Goal: Task Accomplishment & Management: Use online tool/utility

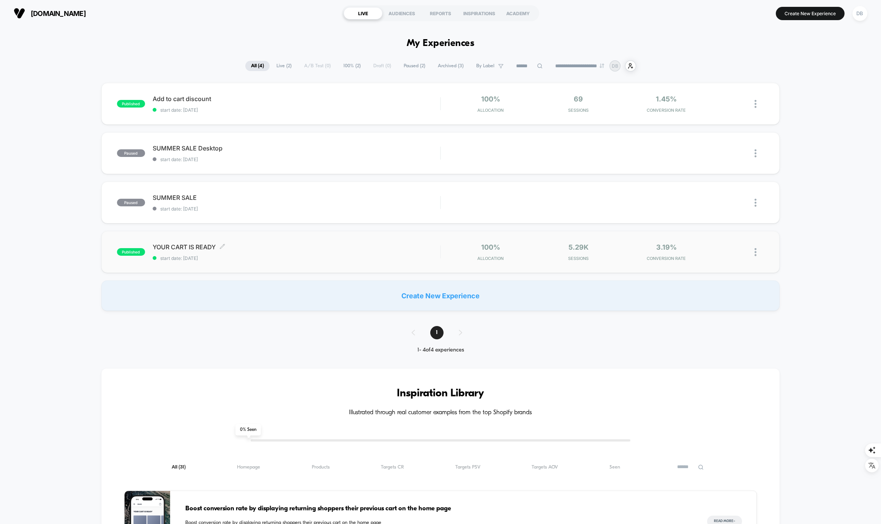
click at [343, 248] on span "YOUR CART IS READY Click to edit experience details" at bounding box center [296, 247] width 287 height 8
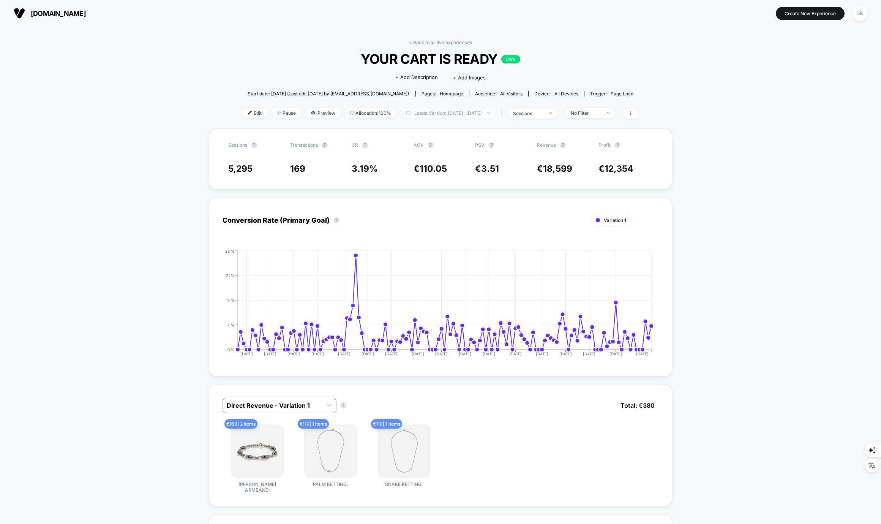
click at [483, 116] on span "Latest Version: [DATE] - [DATE]" at bounding box center [448, 113] width 95 height 10
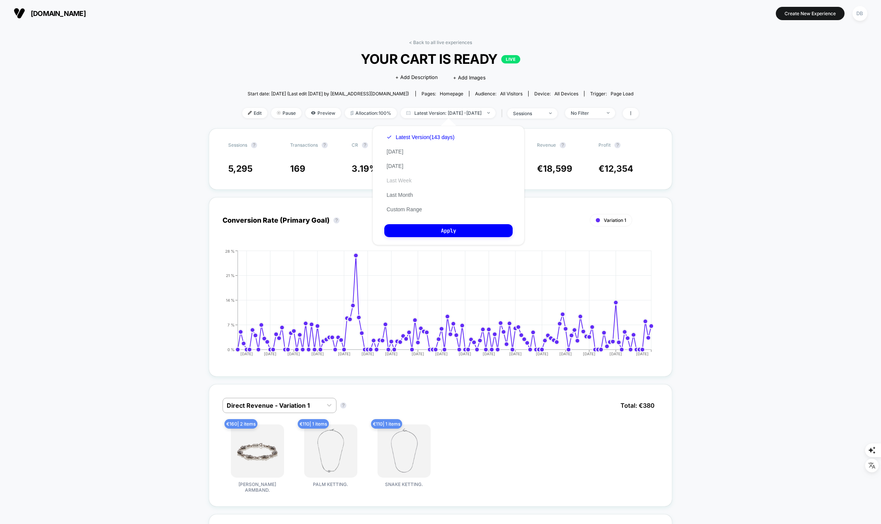
click at [399, 179] on button "Last Week" at bounding box center [399, 180] width 30 height 7
click at [461, 233] on button "Apply" at bounding box center [448, 230] width 128 height 13
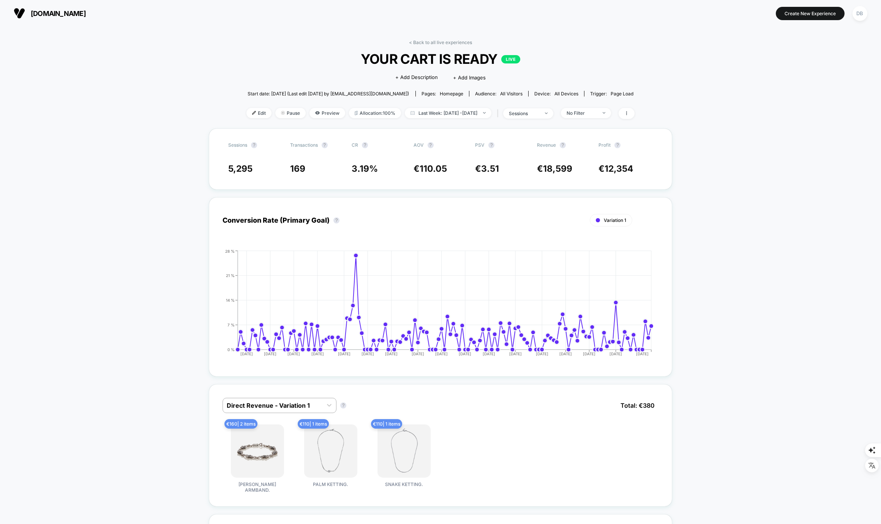
click at [534, 111] on div "sessions" at bounding box center [524, 114] width 30 height 6
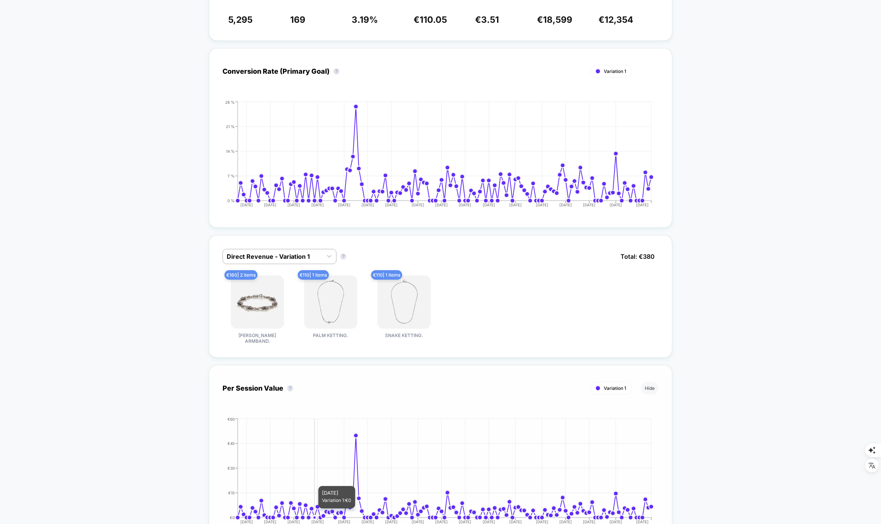
scroll to position [167, 0]
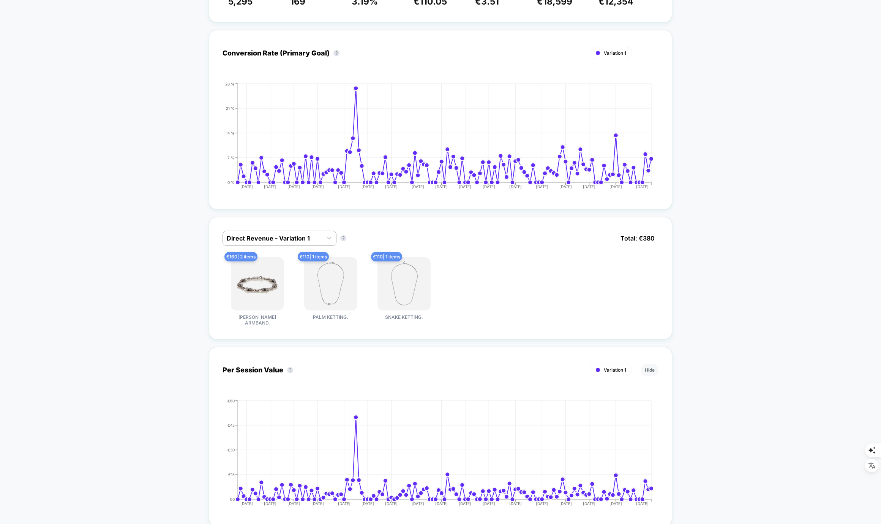
click at [579, 269] on div "€ 160 | 2 items [PERSON_NAME] ARMBAND. € 110 | 1 items PALM KETTING. € 110 | 1 …" at bounding box center [441, 291] width 436 height 68
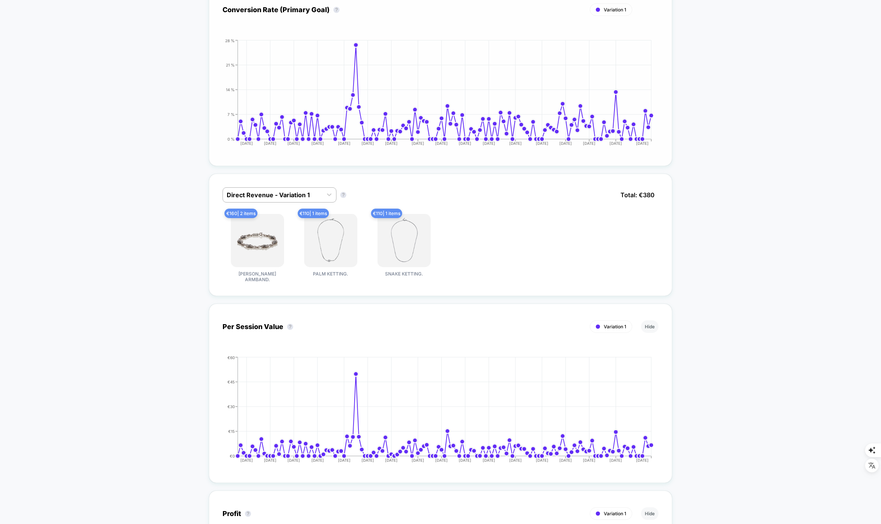
scroll to position [231, 0]
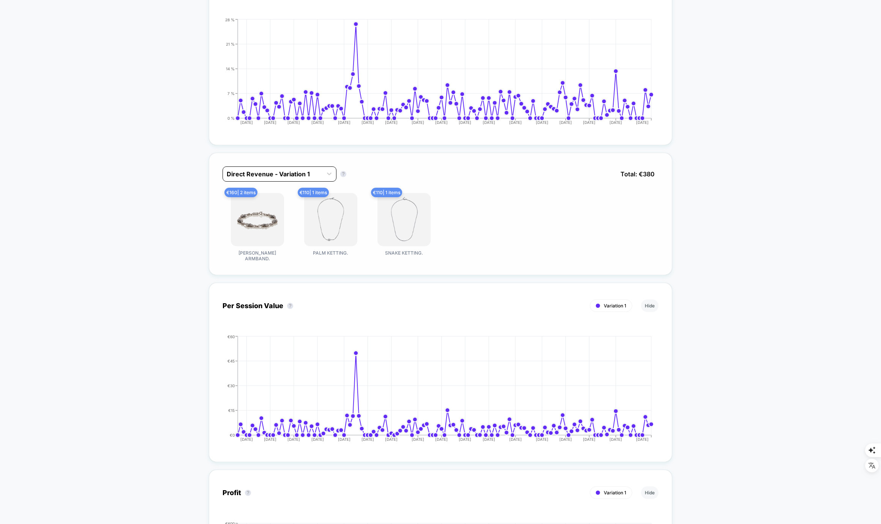
click at [308, 173] on div at bounding box center [273, 173] width 92 height 9
click at [177, 219] on div "< Back to all live experiences YOUR CART IS READY LIVE Click to edit experience…" at bounding box center [440, 504] width 881 height 1418
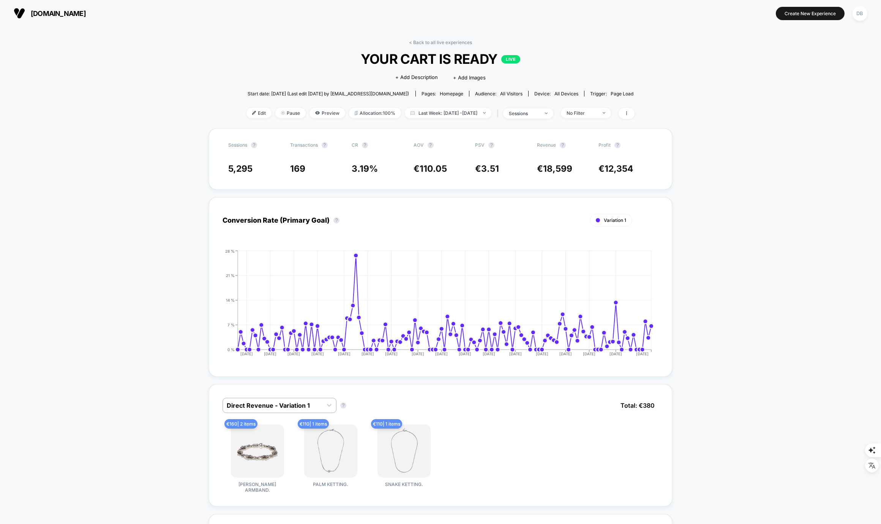
scroll to position [2, 0]
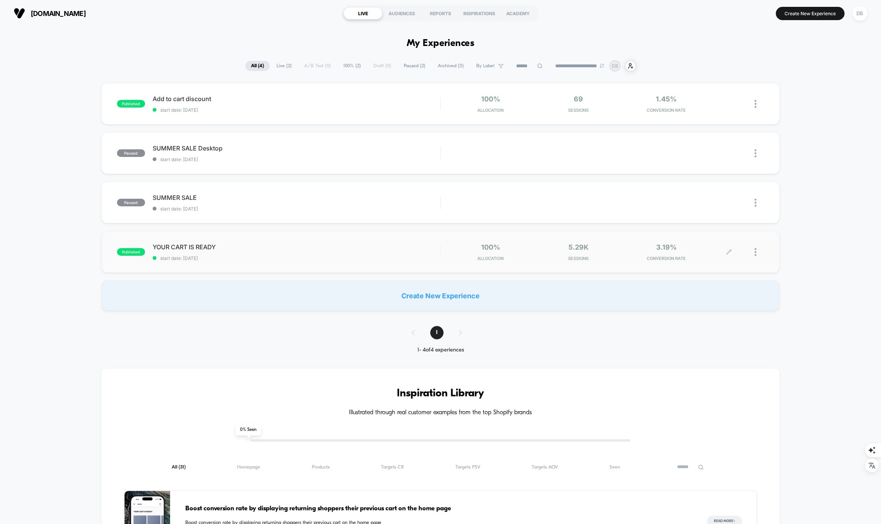
click at [729, 252] on icon at bounding box center [729, 252] width 6 height 6
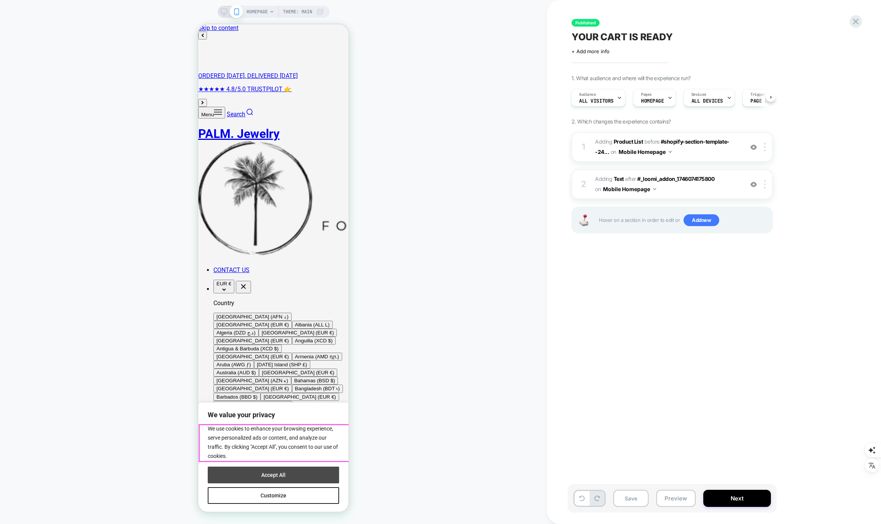
scroll to position [0, 0]
click at [285, 477] on button "Accept All" at bounding box center [273, 474] width 131 height 17
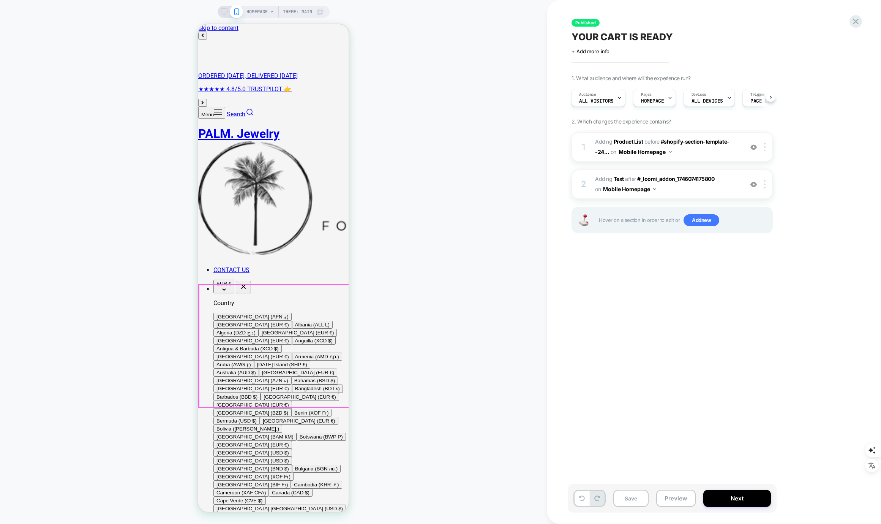
click at [423, 316] on div "HOMEPAGE Theme: MAIN" at bounding box center [273, 262] width 547 height 509
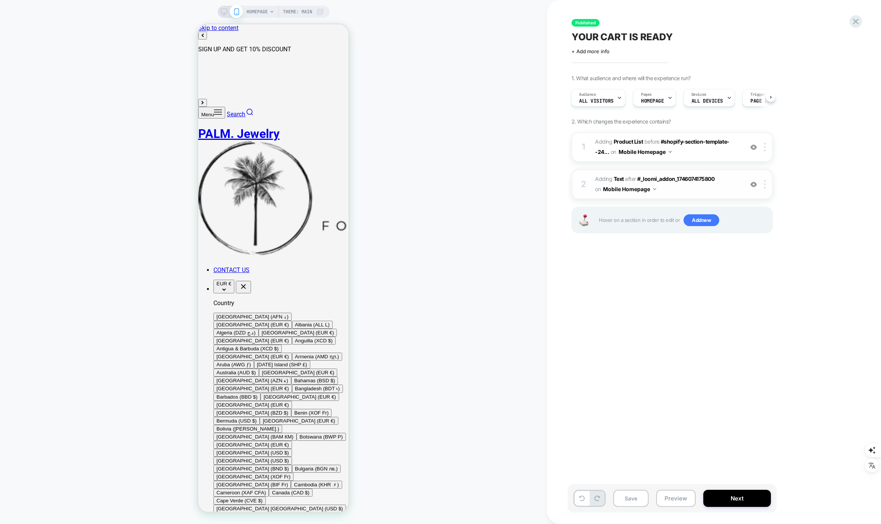
click at [703, 191] on span "#_loomi_addon_1746074585259 Adding Text AFTER #_loomi_addon_1746074175800 #_loo…" at bounding box center [667, 184] width 145 height 21
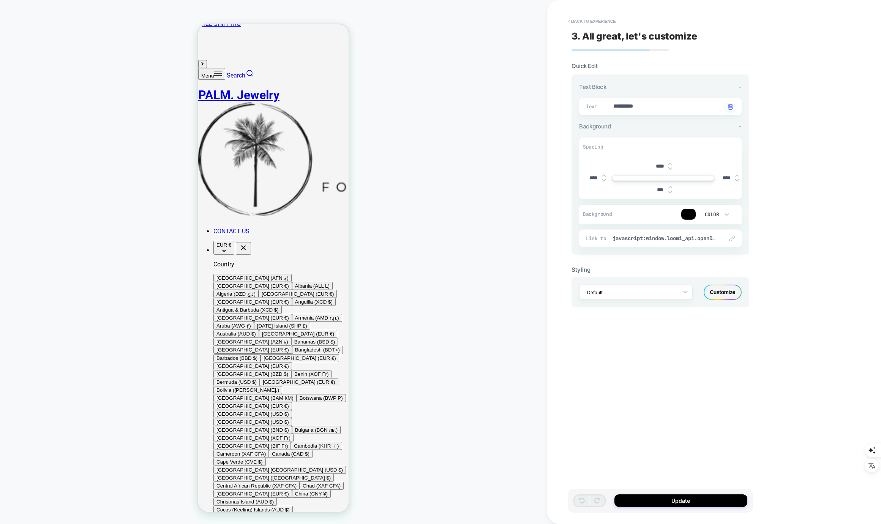
scroll to position [138, 0]
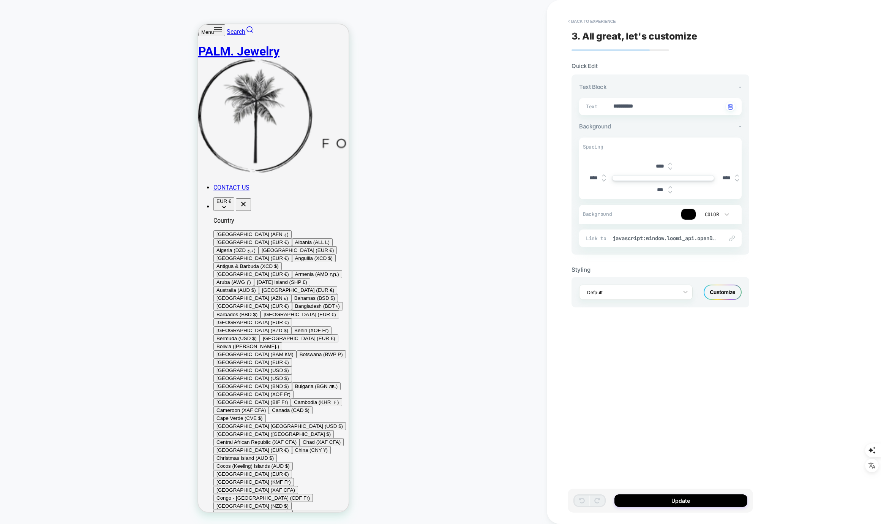
type textarea "*"
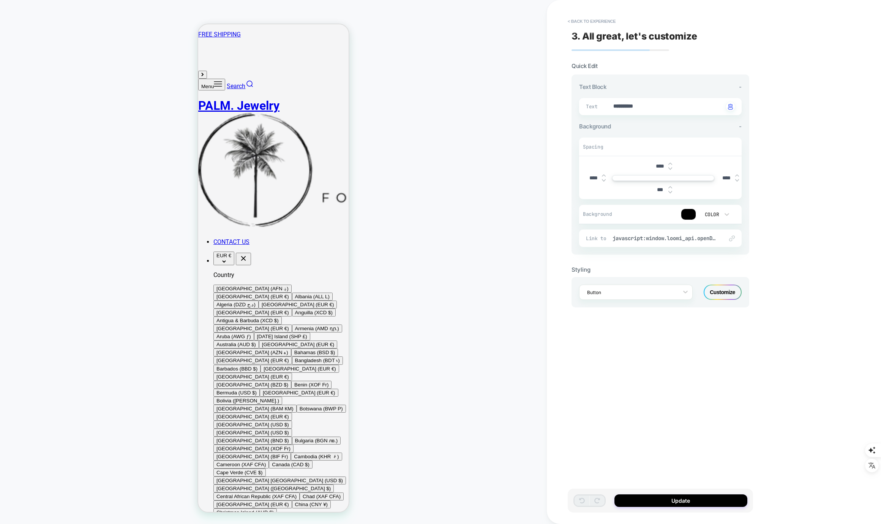
scroll to position [0, 0]
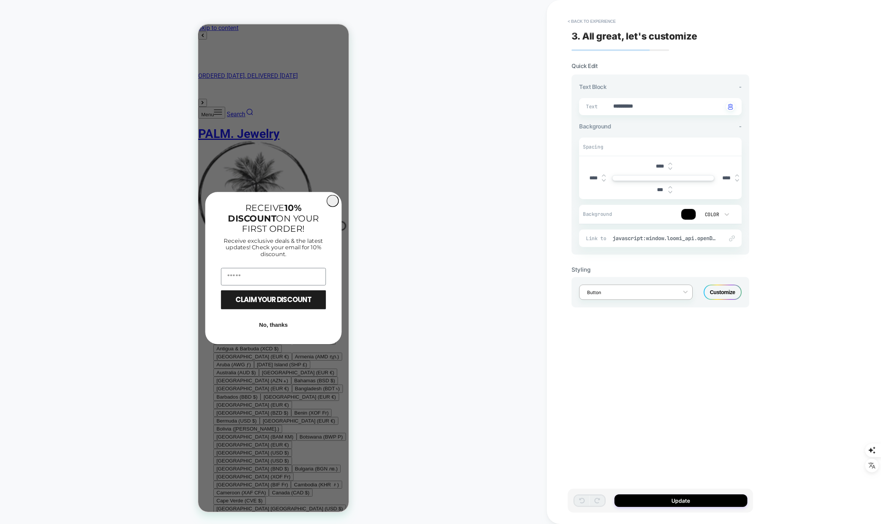
click at [629, 291] on div at bounding box center [631, 292] width 88 height 7
click at [655, 327] on div "**********" at bounding box center [660, 262] width 185 height 509
click at [600, 17] on button "< Back to experience" at bounding box center [591, 21] width 55 height 12
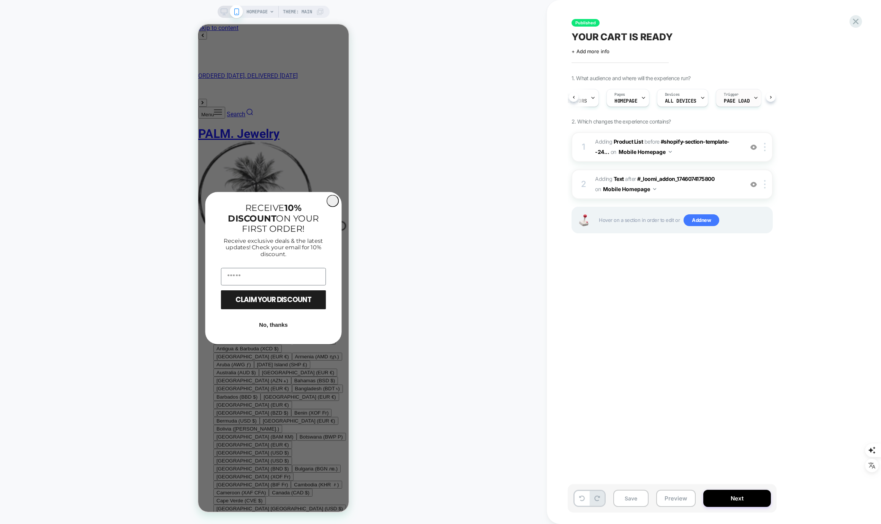
scroll to position [0, 33]
click at [688, 98] on div "Devices ALL DEVICES" at bounding box center [674, 97] width 47 height 17
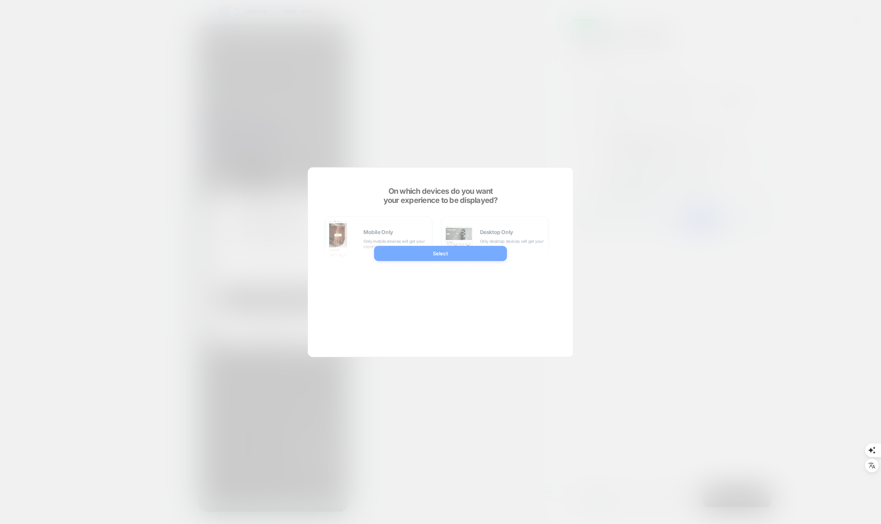
click at [833, 130] on div at bounding box center [440, 262] width 881 height 524
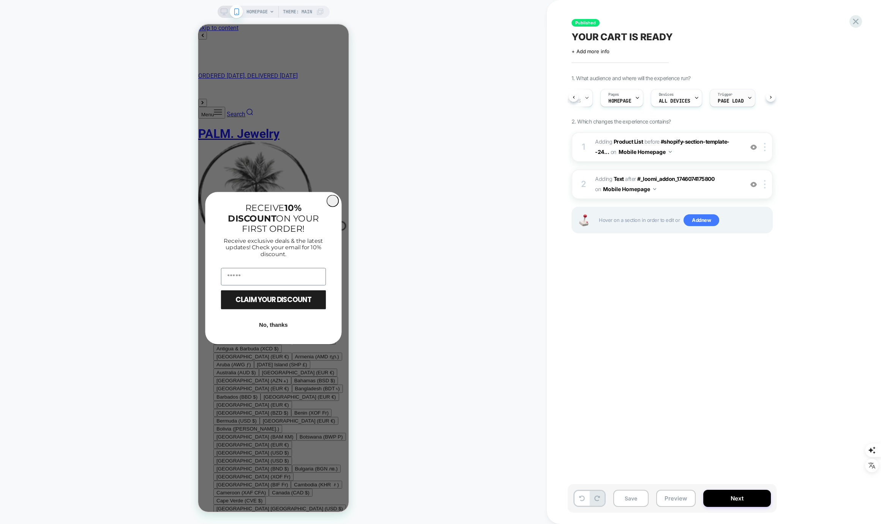
click at [733, 100] on span "Page Load" at bounding box center [731, 100] width 26 height 5
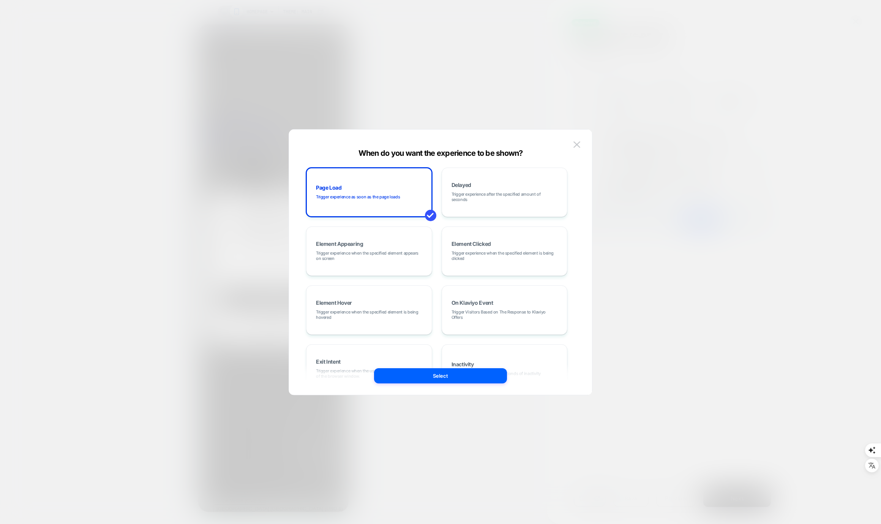
drag, startPoint x: 674, startPoint y: 270, endPoint x: 613, endPoint y: 193, distance: 97.6
click at [674, 269] on div at bounding box center [440, 262] width 881 height 524
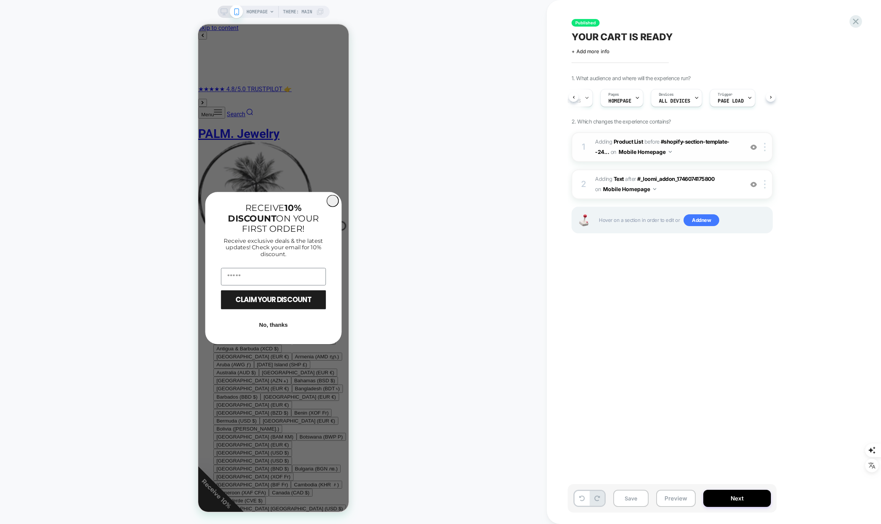
click at [755, 147] on img at bounding box center [753, 147] width 6 height 6
click at [753, 185] on img at bounding box center [753, 184] width 6 height 6
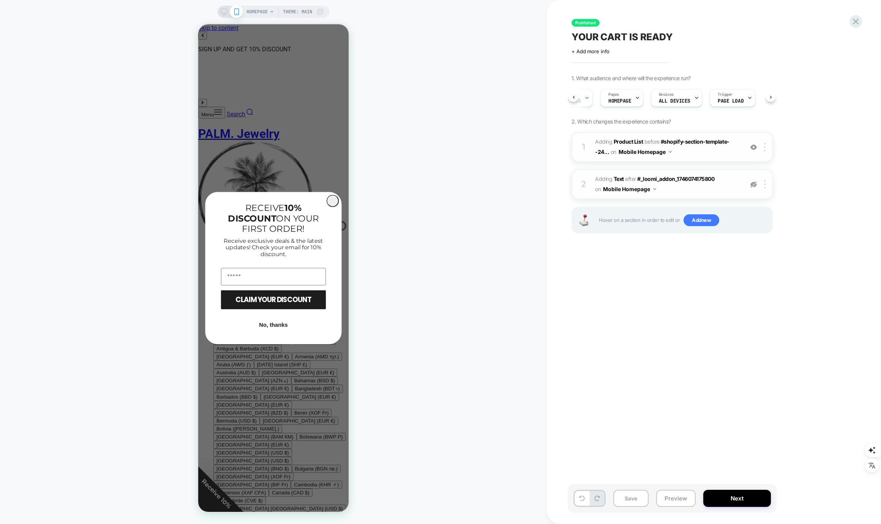
click at [753, 184] on img at bounding box center [753, 184] width 6 height 6
click at [754, 182] on img at bounding box center [753, 184] width 6 height 6
click at [753, 184] on img at bounding box center [753, 184] width 6 height 6
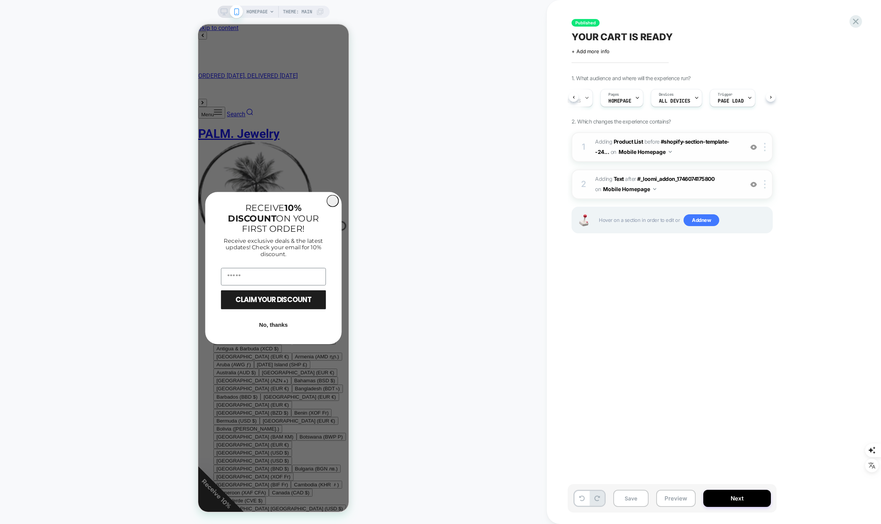
click at [674, 152] on span "#_loomi_addon_1746074175800 Adding Product List BEFORE #shopify-section-templat…" at bounding box center [667, 147] width 145 height 21
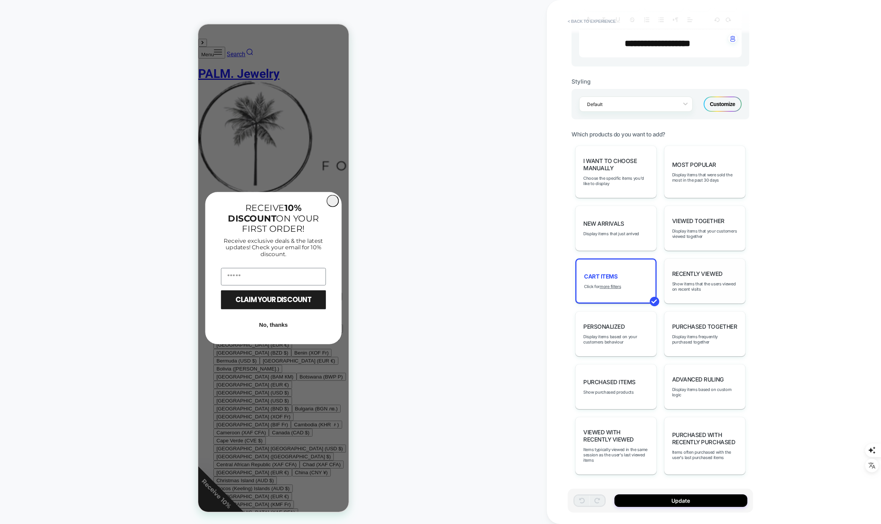
scroll to position [0, 0]
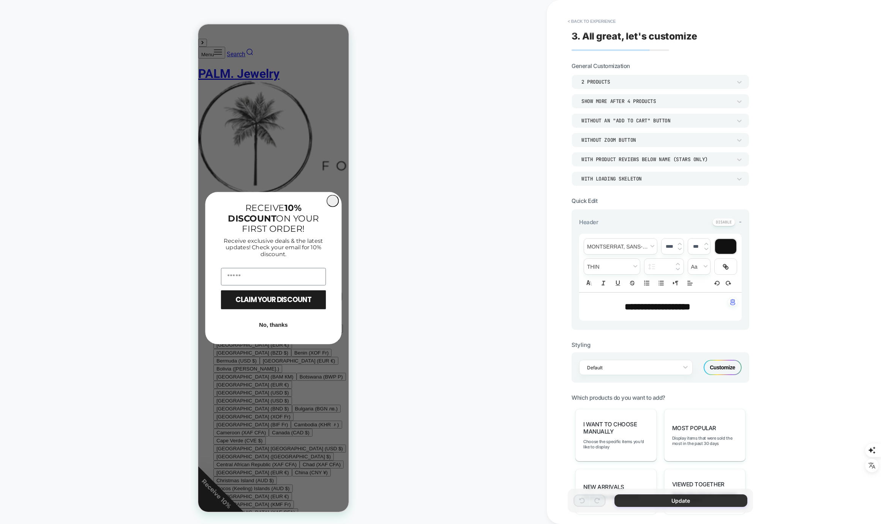
click at [676, 500] on button "Update" at bounding box center [680, 500] width 133 height 13
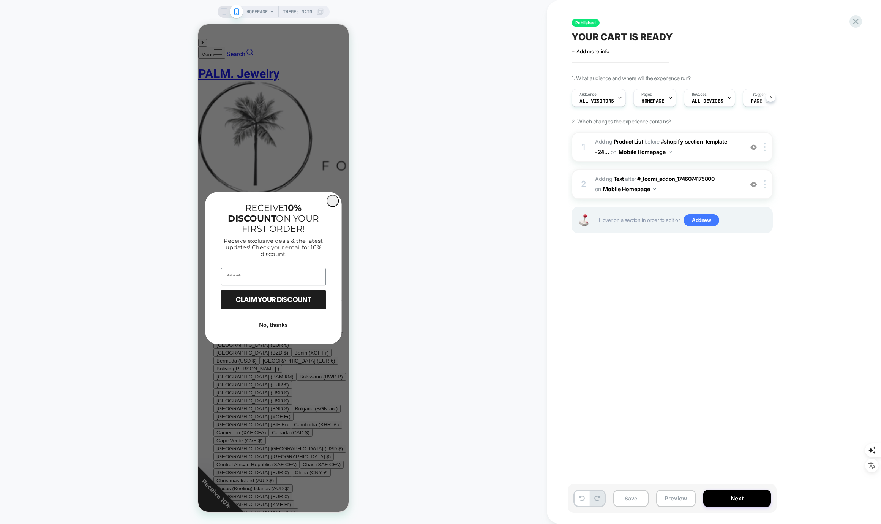
scroll to position [0, 0]
click at [742, 498] on button "Next" at bounding box center [737, 498] width 68 height 17
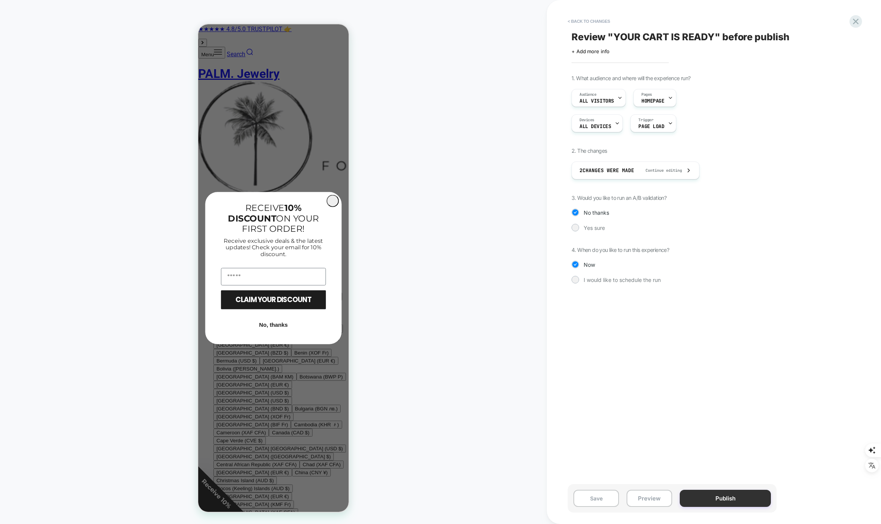
click at [723, 500] on button "Publish" at bounding box center [725, 498] width 91 height 17
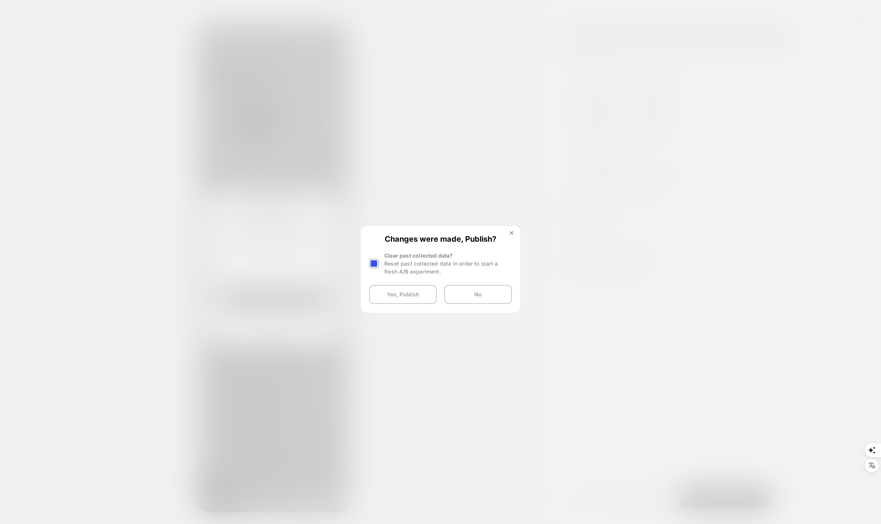
click at [374, 263] on div at bounding box center [373, 263] width 9 height 9
click at [397, 296] on button "Yes, Publish" at bounding box center [403, 294] width 68 height 19
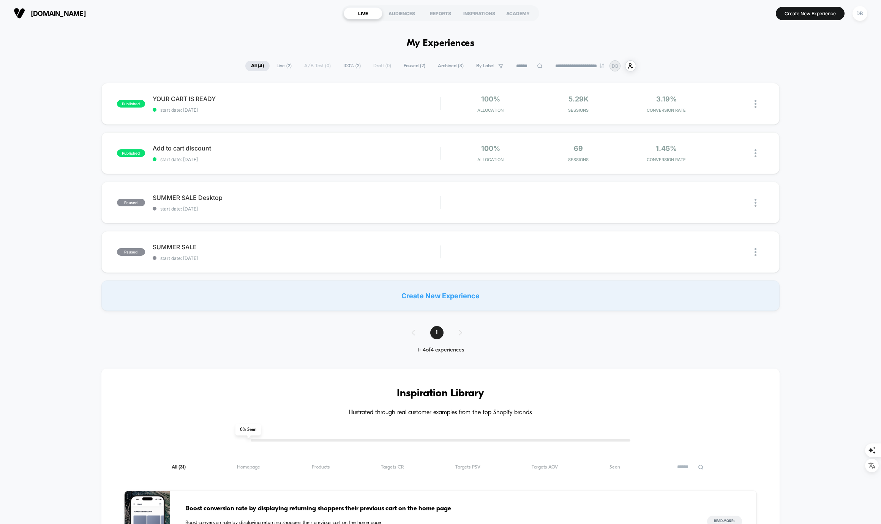
scroll to position [13, 0]
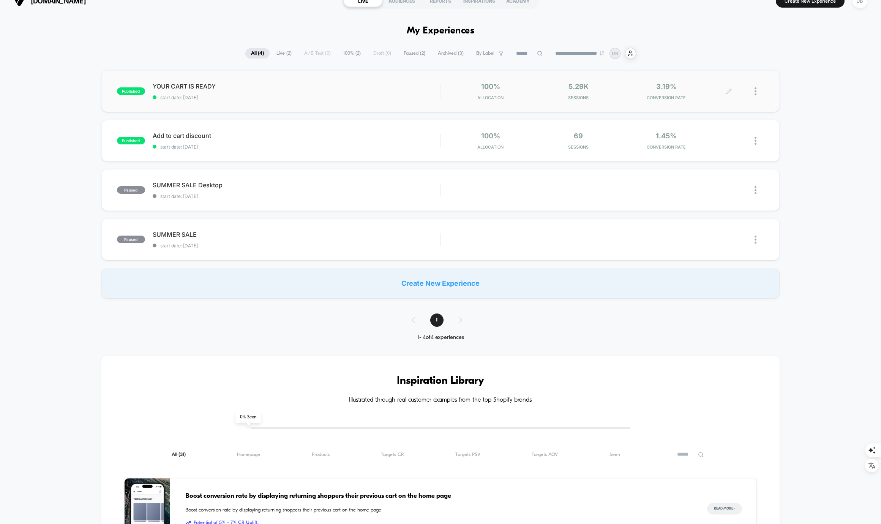
click at [757, 91] on div at bounding box center [759, 91] width 9 height 18
click at [716, 65] on div "Duplicate" at bounding box center [716, 65] width 68 height 17
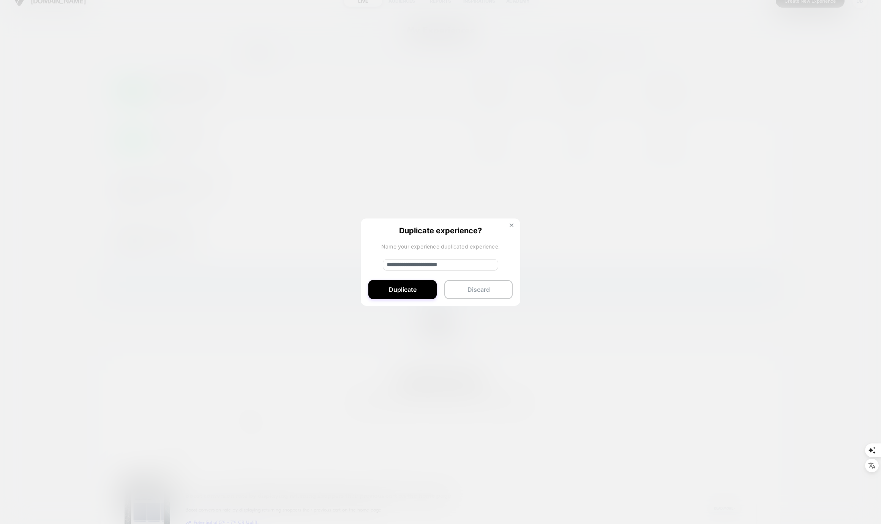
drag, startPoint x: 384, startPoint y: 265, endPoint x: 319, endPoint y: 274, distance: 65.5
click at [755, 100] on div "**********" at bounding box center [759, 91] width 9 height 18
type input "**********"
click at [507, 223] on button at bounding box center [511, 226] width 8 height 6
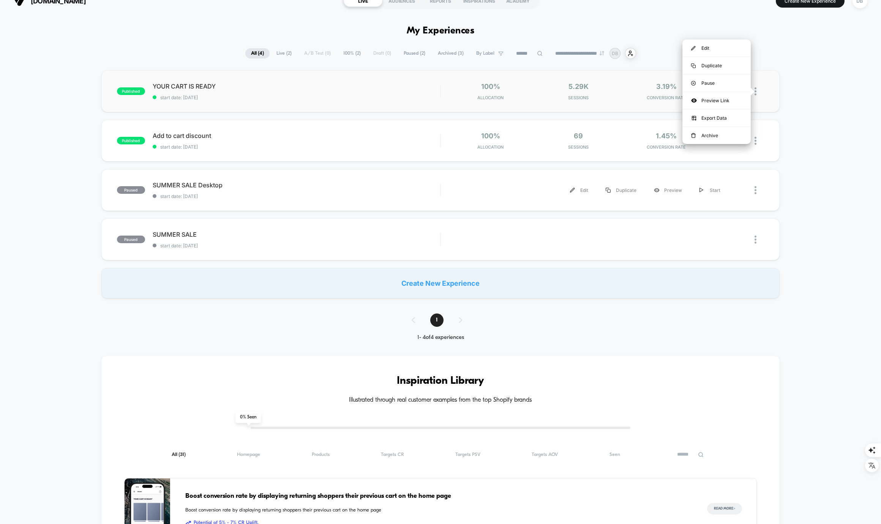
click at [822, 161] on div "published YOUR CART IS READY start date: [DATE] 100% Allocation 5.29k Sessions …" at bounding box center [440, 184] width 881 height 228
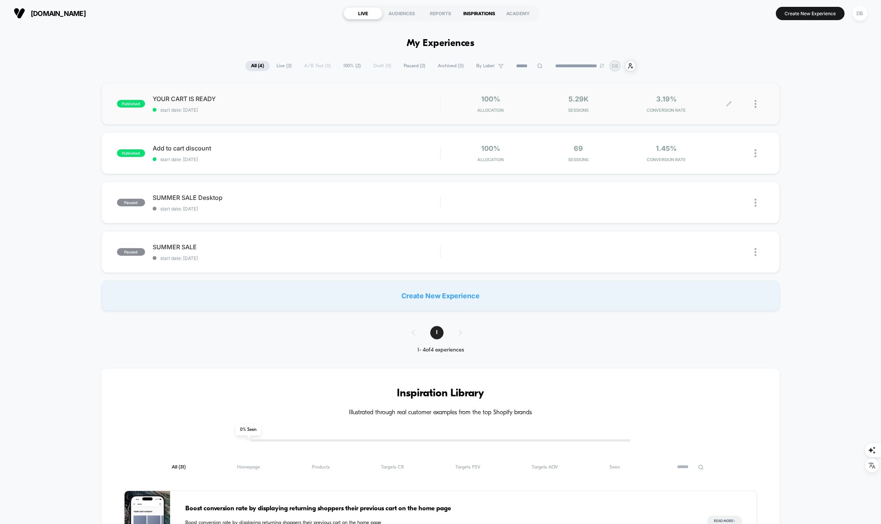
click at [473, 13] on div "INSPIRATIONS" at bounding box center [479, 13] width 39 height 12
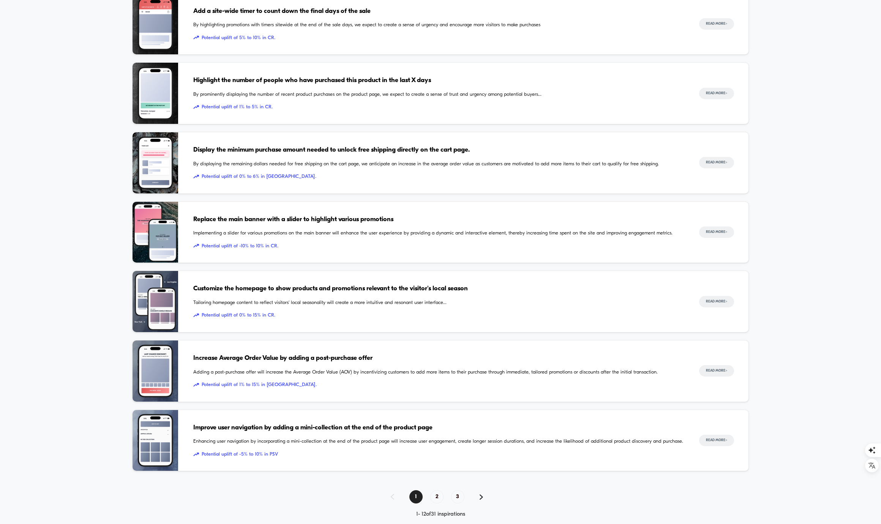
scroll to position [496, 0]
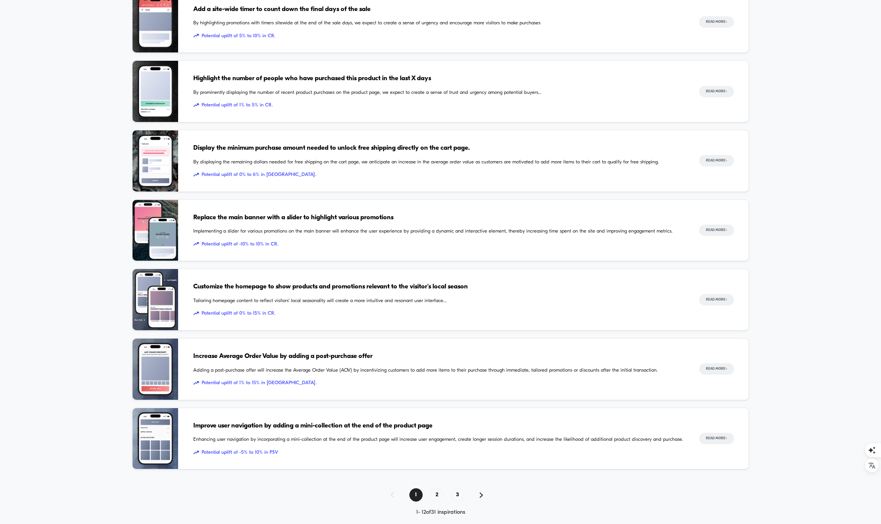
drag, startPoint x: 264, startPoint y: 452, endPoint x: 187, endPoint y: 424, distance: 81.8
click at [186, 423] on div "Improve user navigation by adding a mini-collection at the end of the product p…" at bounding box center [440, 438] width 617 height 62
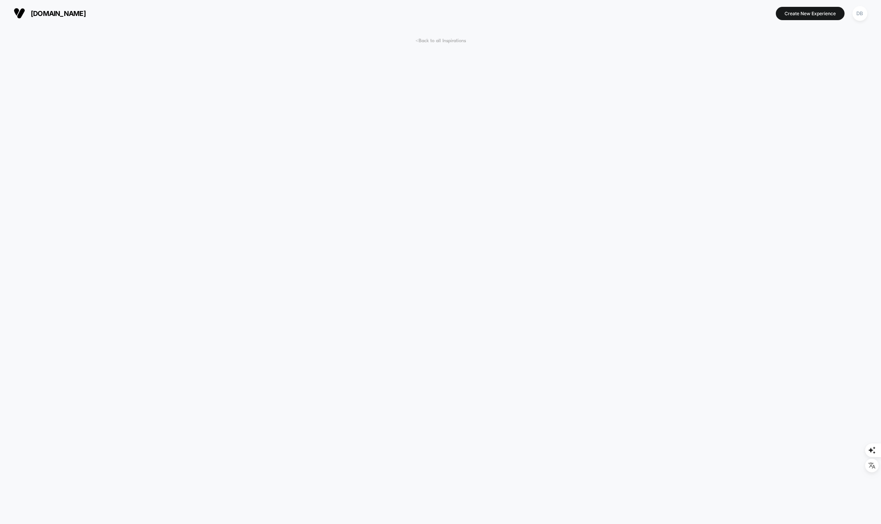
click at [428, 41] on span "< Back to all Inspirations" at bounding box center [440, 41] width 51 height 6
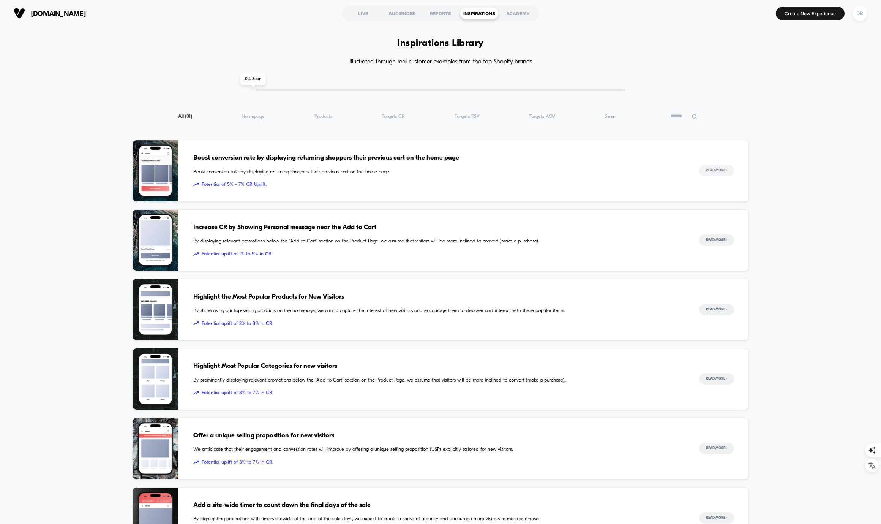
click at [708, 169] on button "Read More >" at bounding box center [716, 170] width 35 height 11
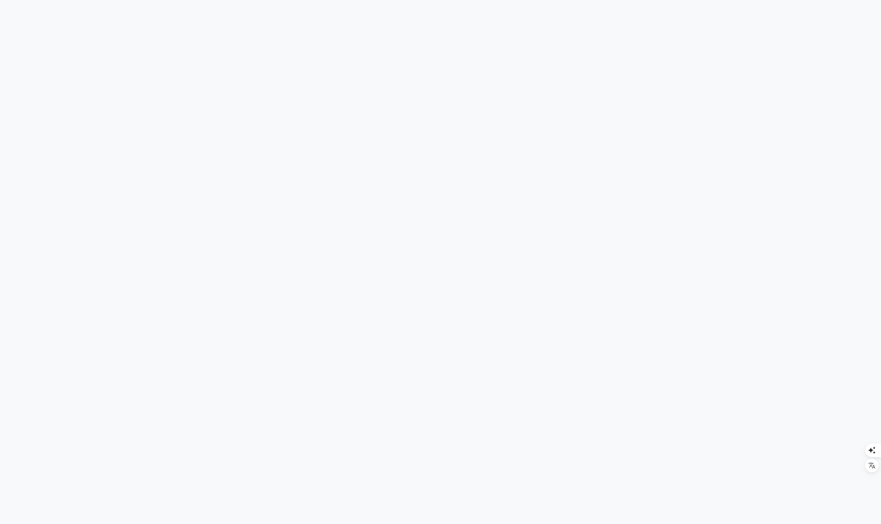
scroll to position [1860, 0]
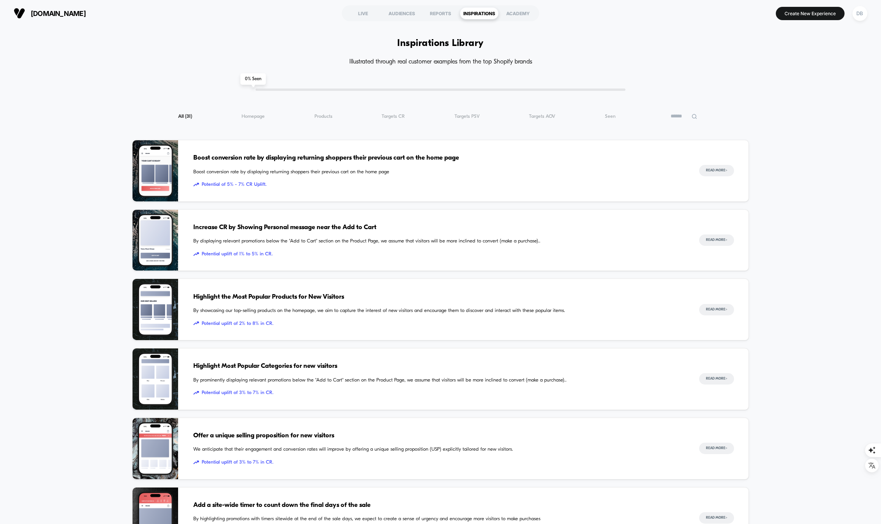
click at [741, 102] on div "Inspiration Library Illustrated through real customer examples from the top Sho…" at bounding box center [440, 530] width 617 height 962
click at [39, 7] on button "[DOMAIN_NAME]" at bounding box center [49, 13] width 77 height 12
